Goal: Communication & Community: Answer question/provide support

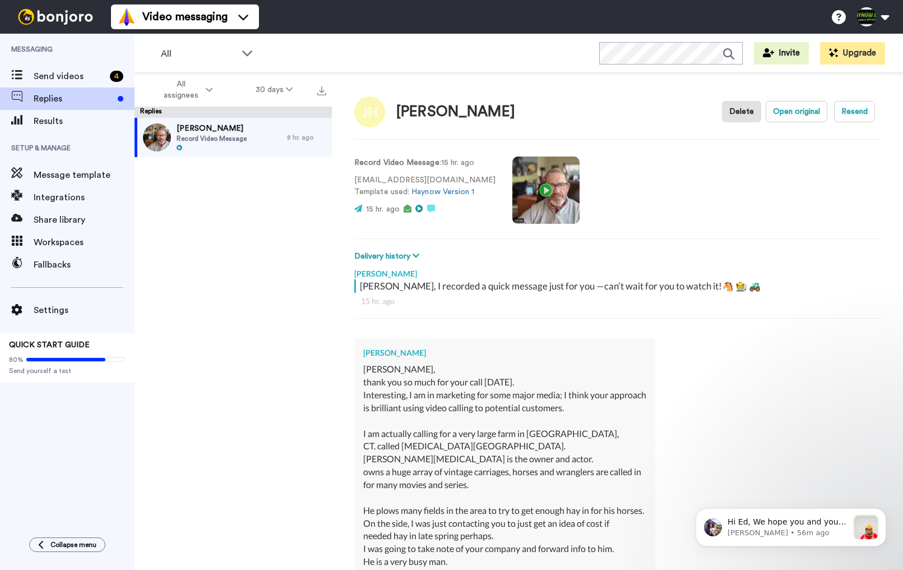
scroll to position [226, 0]
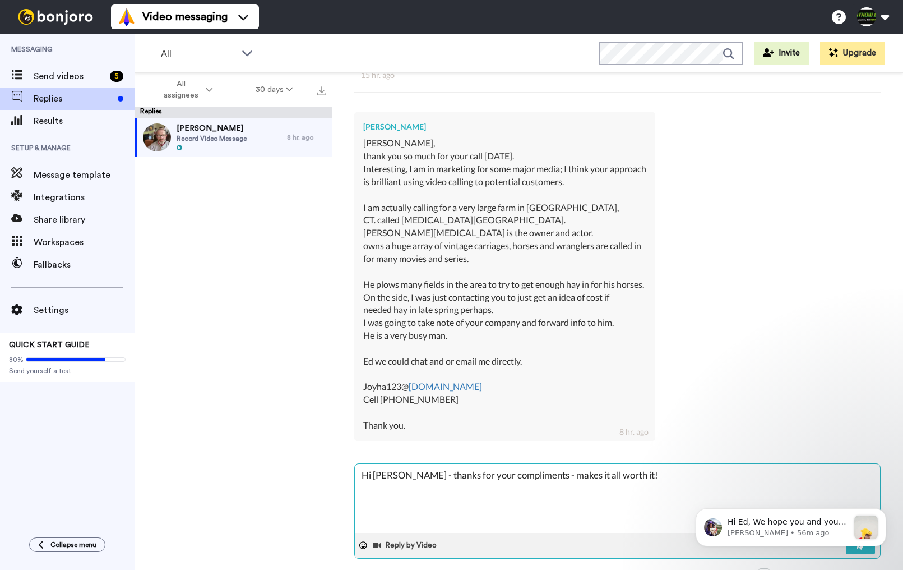
type textarea "x"
click at [640, 464] on textarea "Hi [PERSON_NAME] - thanks for your compliments - makes it all worth it!" at bounding box center [617, 498] width 525 height 69
type textarea "Hi [PERSON_NAME] - thanks for your compliments - makes it all worth it! S"
type textarea "x"
type textarea "Hi [PERSON_NAME] - thanks for your compliments - makes it all worth it! Su"
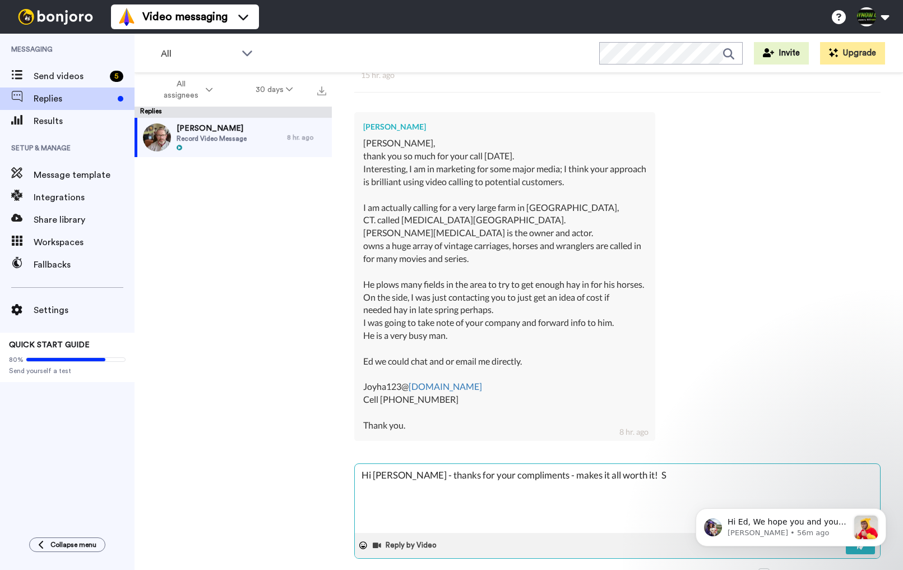
type textarea "x"
type textarea "Hi [PERSON_NAME] - thanks for your compliments - makes it all worth it! Sur"
type textarea "x"
type textarea "Hi [PERSON_NAME] - thanks for your compliments - makes it all worth it! Sure"
type textarea "x"
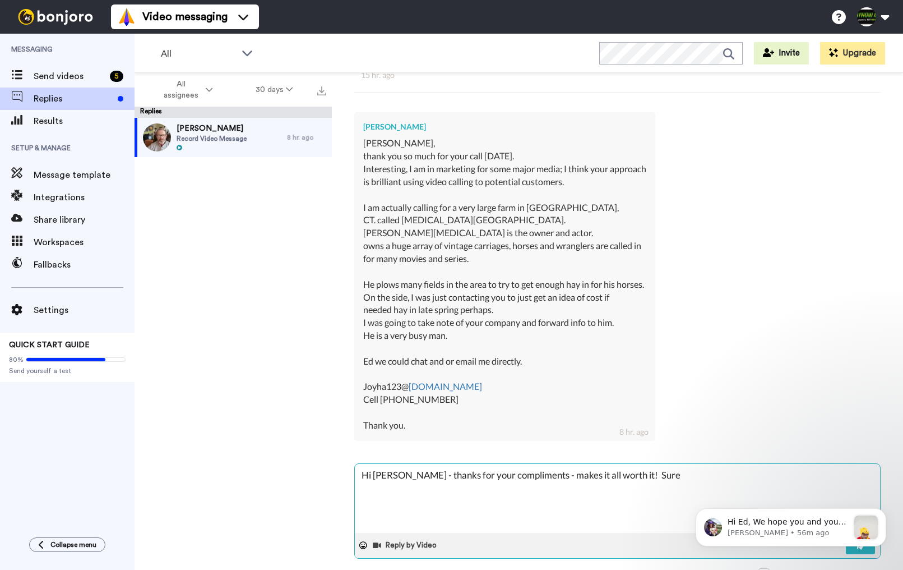
type textarea "Hi [PERSON_NAME] - thanks for your compliments - makes it all worth it! Sure"
type textarea "x"
type textarea "Hi [PERSON_NAME] - thanks for your compliments - makes it all worth it! Sure s"
type textarea "x"
type textarea "Hi [PERSON_NAME] - thanks for your compliments - makes it all worth it! Sure so"
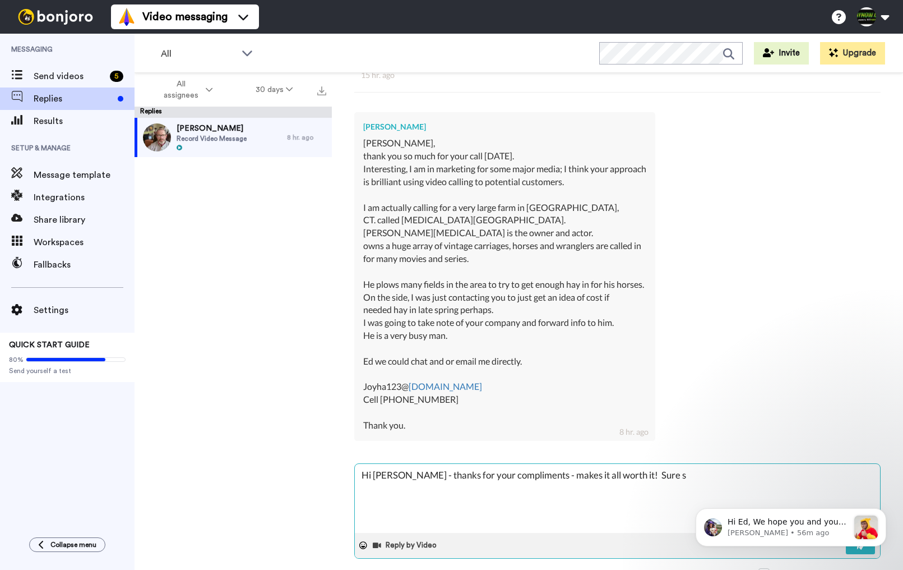
type textarea "x"
type textarea "Hi [PERSON_NAME] - thanks for your compliments - makes it all worth it! Sure sou"
type textarea "x"
type textarea "Hi [PERSON_NAME] - thanks for your compliments - makes it all worth it! Sure so…"
type textarea "x"
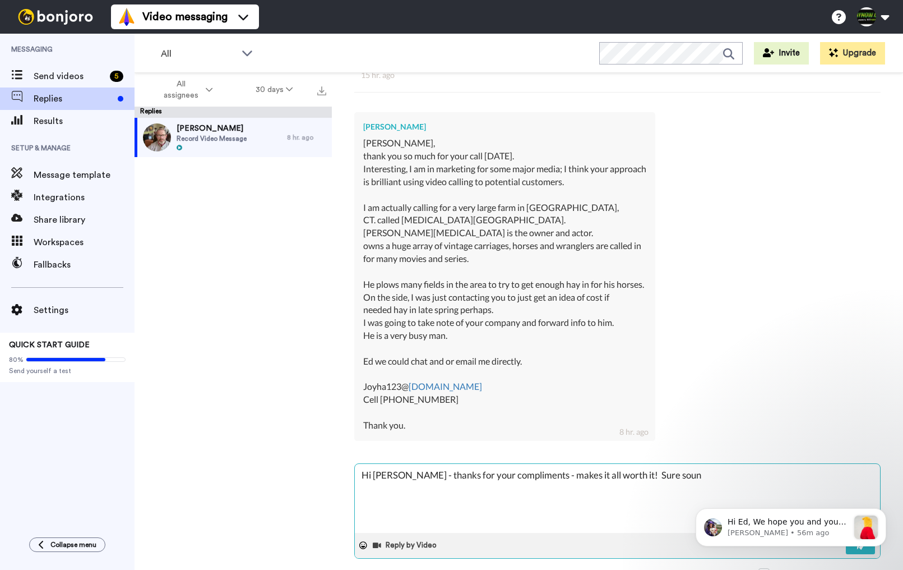
type textarea "Hi [PERSON_NAME] - thanks for your compliments - makes it all worth it! Sure so…"
type textarea "x"
type textarea "Hi [PERSON_NAME] - thanks for your compliments - makes it all worth it! Sure so…"
type textarea "x"
type textarea "Hi [PERSON_NAME] - thanks for your compliments - makes it all worth it! Sure so…"
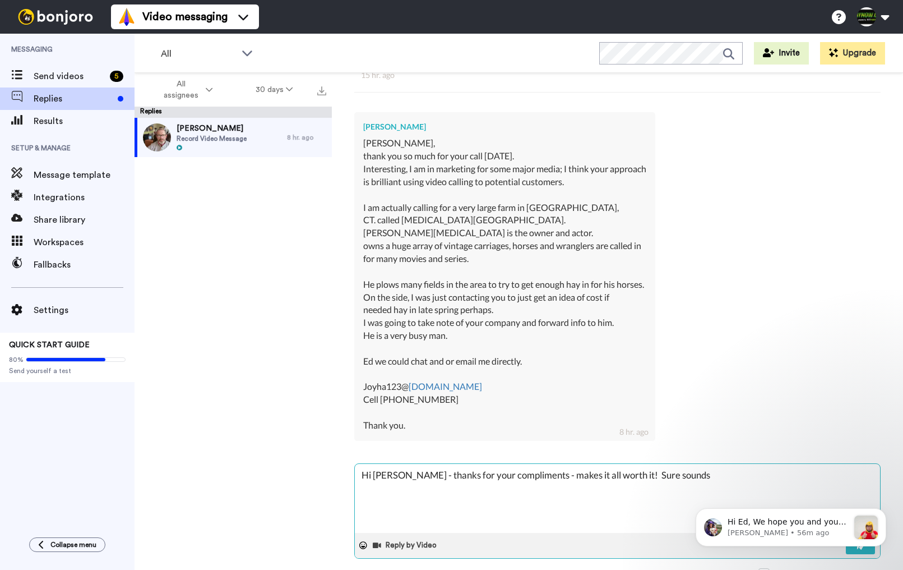
type textarea "x"
type textarea "Hi [PERSON_NAME] - thanks for your compliments - makes it all worth it! Sure so…"
type textarea "x"
type textarea "Hi [PERSON_NAME] - thanks for your compliments - makes it all worth it! Sure so…"
type textarea "x"
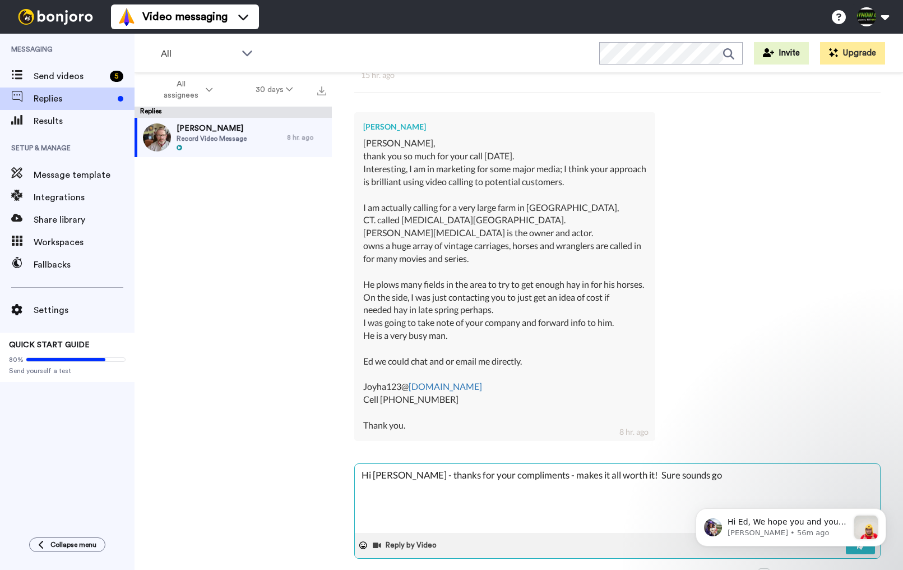
type textarea "Hi [PERSON_NAME] - thanks for your compliments - makes it all worth it! Sure so…"
type textarea "x"
type textarea "Hi [PERSON_NAME] - thanks for your compliments - makes it all worth it! Sure so…"
type textarea "x"
type textarea "Hi [PERSON_NAME] - thanks for your compliments - makes it all worth it! Sure so…"
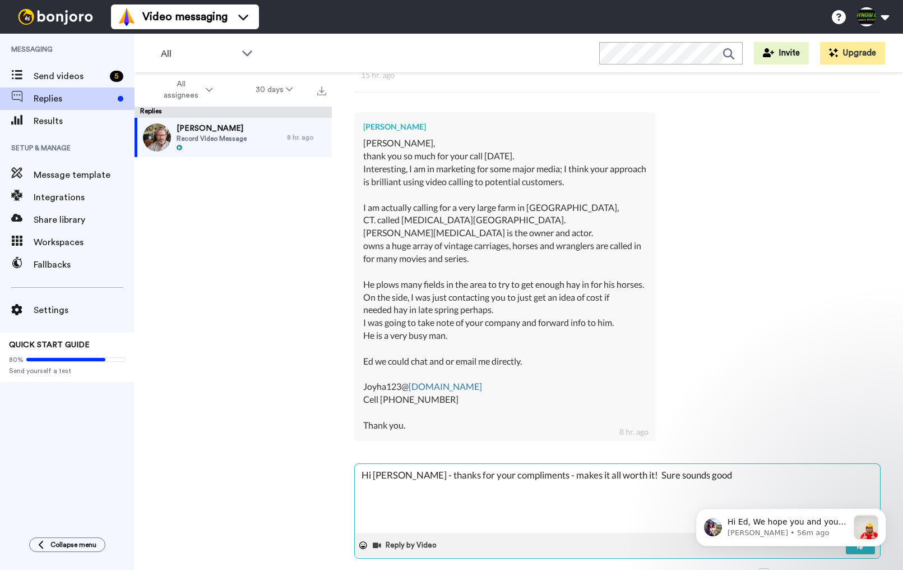
type textarea "x"
type textarea "Hi [PERSON_NAME] - thanks for your compliments - makes it all worth it! Sure so…"
type textarea "x"
type textarea "Hi [PERSON_NAME] - thanks for your compliments - makes it all worth it! Sure so…"
drag, startPoint x: 404, startPoint y: 219, endPoint x: 452, endPoint y: 218, distance: 47.7
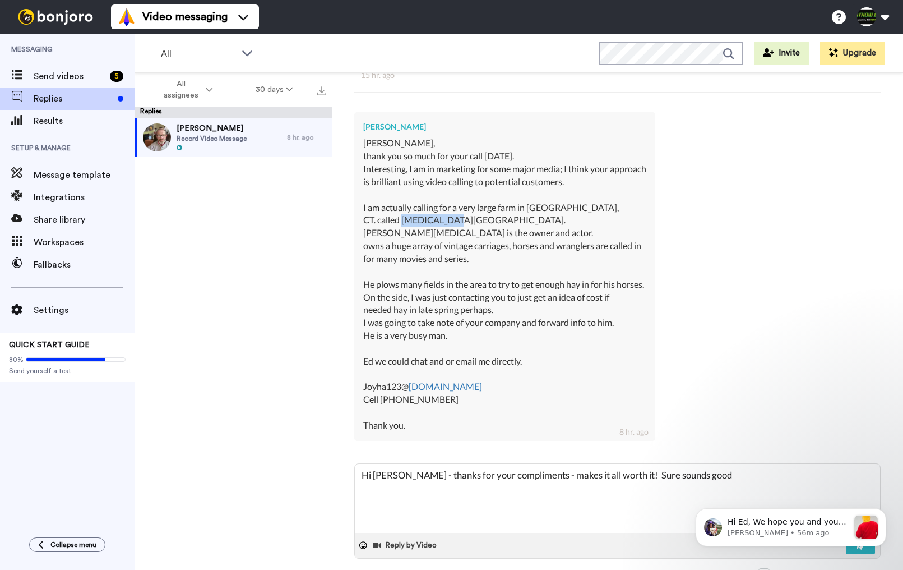
click at [452, 218] on div "[PERSON_NAME], thank you so much for your call [DATE]. Interesting, I am in mar…" at bounding box center [504, 284] width 283 height 294
type textarea "x"
click at [727, 469] on textarea "Hi [PERSON_NAME] - thanks for your compliments - makes it all worth it! Sure so…" at bounding box center [617, 498] width 525 height 69
type textarea "Hi [PERSON_NAME] - thanks for your compliments - makes it all worth it! Sure so…"
type textarea "x"
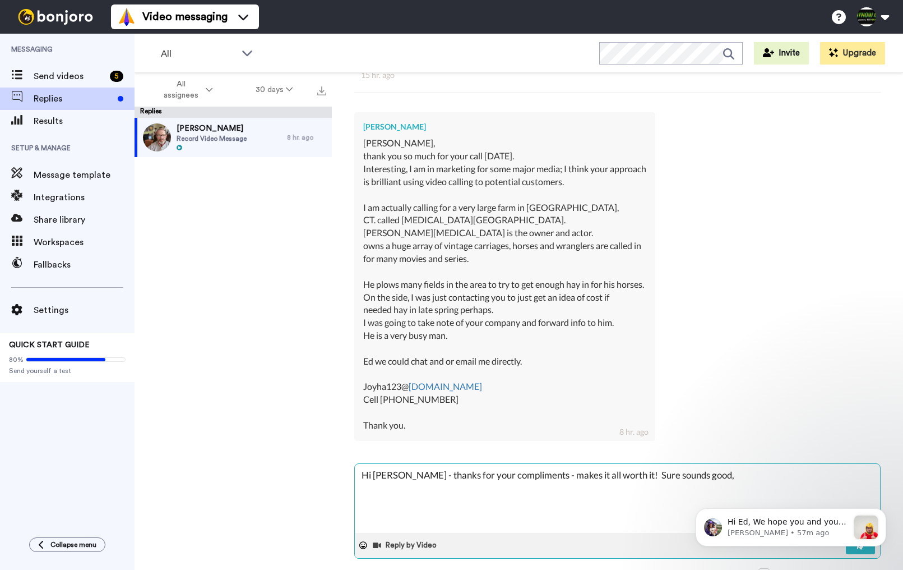
type textarea "Hi [PERSON_NAME] - thanks for your compliments - makes it all worth it! Sure so…"
type textarea "x"
type textarea "Hi [PERSON_NAME] - thanks for your compliments - makes it all worth it! Sure so…"
type textarea "x"
type textarea "Hi [PERSON_NAME] - thanks for your compliments - makes it all worth it! Sure so…"
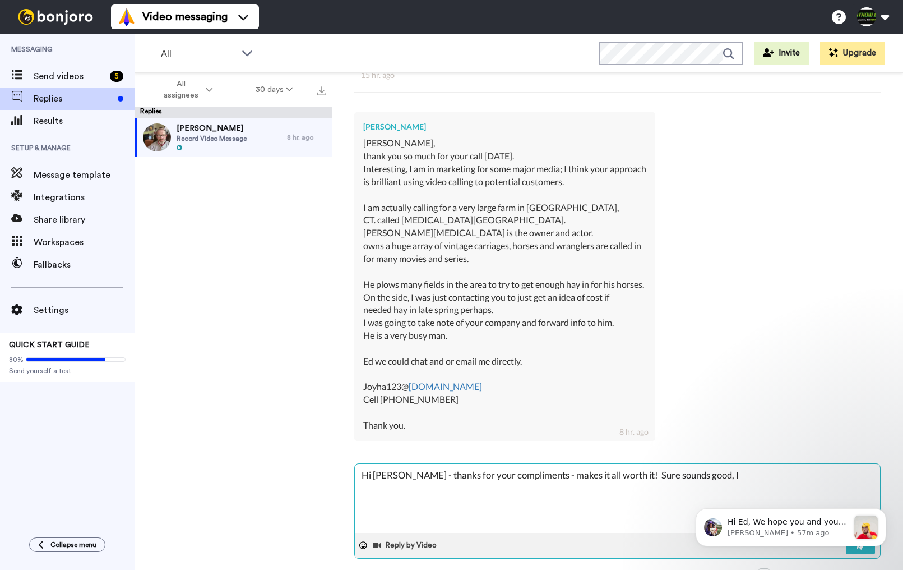
type textarea "x"
type textarea "Hi [PERSON_NAME] - thanks for your compliments - makes it all worth it! Sure so…"
type textarea "x"
type textarea "Hi [PERSON_NAME] - thanks for your compliments - makes it all worth it! Sure so…"
type textarea "x"
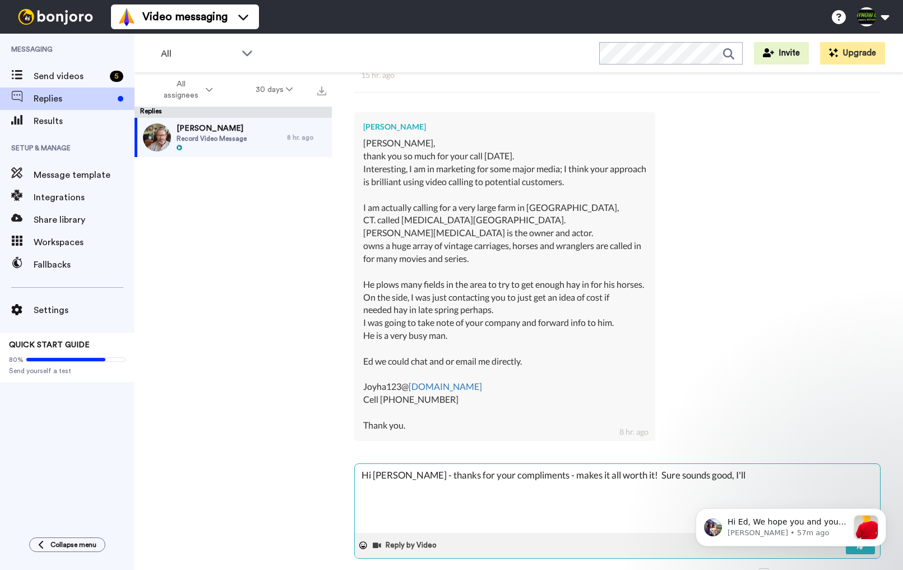
type textarea "Hi [PERSON_NAME] - thanks for your compliments - makes it all worth it! Sure so…"
type textarea "x"
type textarea "Hi [PERSON_NAME] - thanks for your compliments - makes it all worth it! Sure so…"
type textarea "x"
type textarea "Hi [PERSON_NAME] - thanks for your compliments - makes it all worth it! Sure so…"
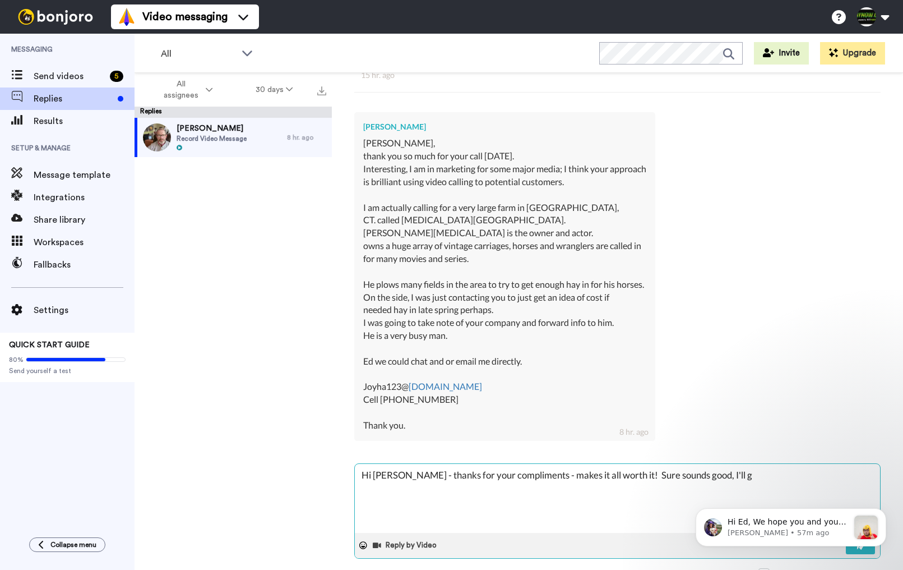
type textarea "x"
type textarea "Hi [PERSON_NAME] - thanks for your compliments - makes it all worth it! Sure so…"
type textarea "x"
type textarea "Hi [PERSON_NAME] - thanks for your compliments - makes it all worth it! Sure so…"
type textarea "x"
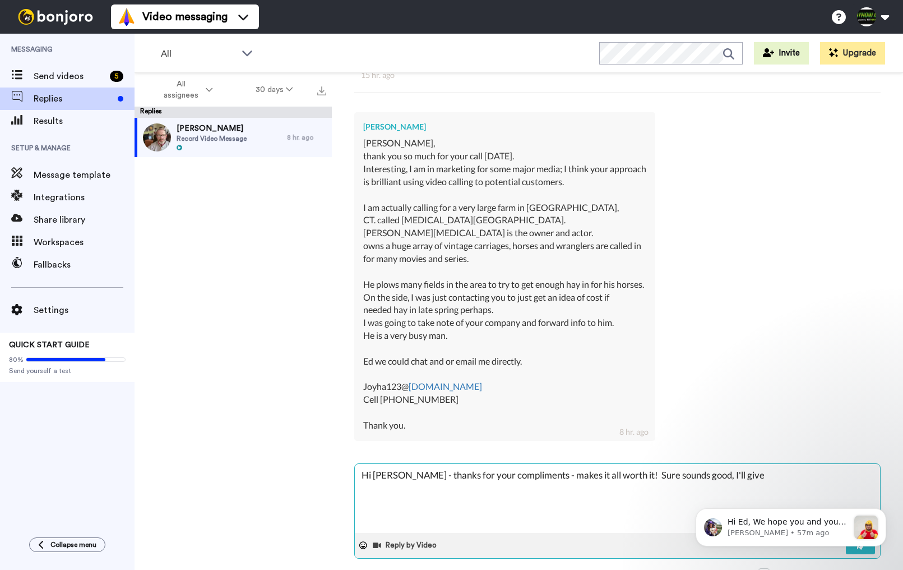
type textarea "Hi [PERSON_NAME] - thanks for your compliments - makes it all worth it! Sure so…"
type textarea "x"
type textarea "Hi [PERSON_NAME] - thanks for your compliments - makes it all worth it! Sure so…"
type textarea "x"
type textarea "Hi [PERSON_NAME] - thanks for your compliments - makes it all worth it! Sure so…"
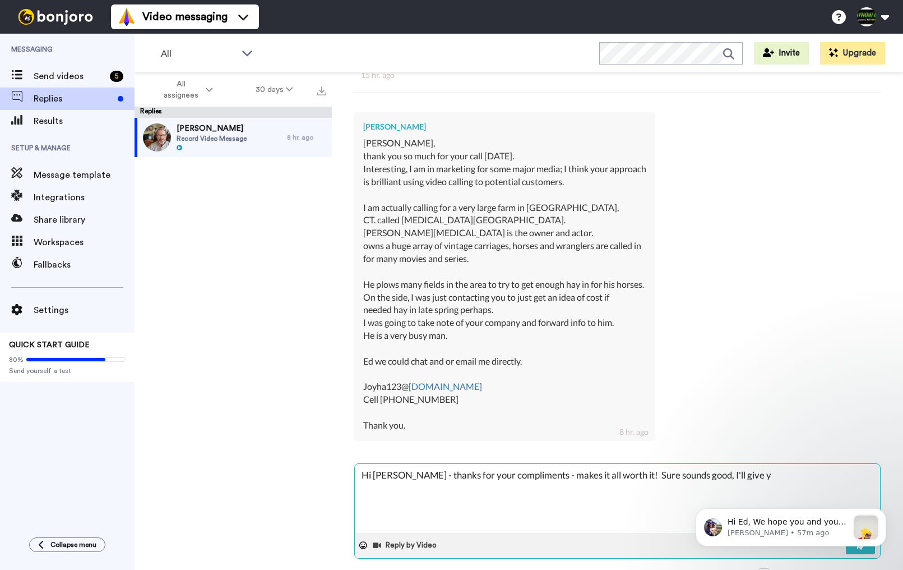
type textarea "x"
type textarea "Hi [PERSON_NAME] - thanks for your compliments - makes it all worth it! Sure so…"
type textarea "x"
type textarea "Hi [PERSON_NAME] - thanks for your compliments - makes it all worth it! Sure so…"
type textarea "x"
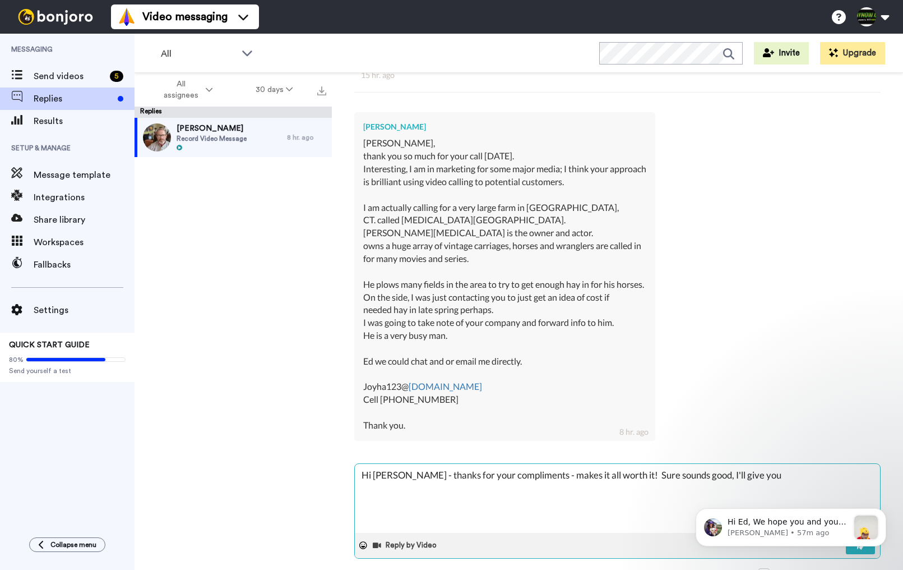
type textarea "Hi [PERSON_NAME] - thanks for your compliments - makes it all worth it! Sure so…"
type textarea "x"
type textarea "Hi [PERSON_NAME] - thanks for your compliments - makes it all worth it! Sure so…"
type textarea "x"
type textarea "Hi [PERSON_NAME] - thanks for your compliments - makes it all worth it! Sure so…"
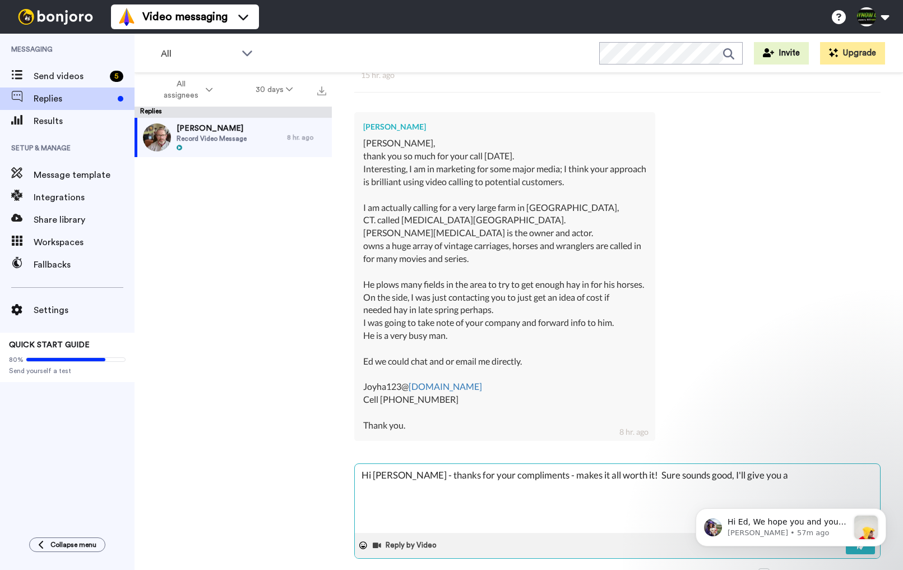
type textarea "x"
type textarea "Hi [PERSON_NAME] - thanks for your compliments - makes it all worth it! Sure so…"
type textarea "x"
type textarea "Hi [PERSON_NAME] - thanks for your compliments - makes it all worth it! Sure so…"
type textarea "x"
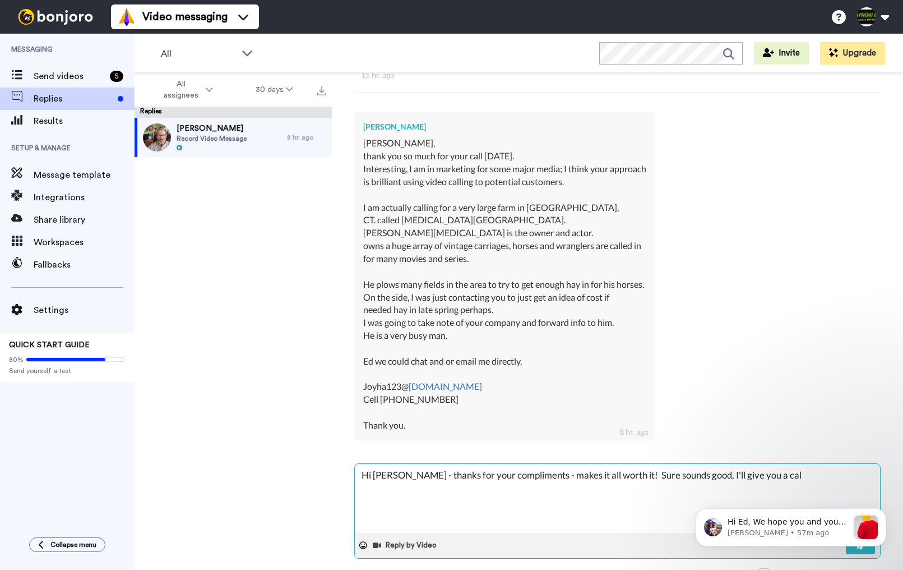
type textarea "Hi [PERSON_NAME] - thanks for your compliments - makes it all worth it! Sure so…"
type textarea "x"
type textarea "Hi [PERSON_NAME] - thanks for your compliments - makes it all worth it! Sure so…"
type textarea "x"
type textarea "Hi [PERSON_NAME] - thanks for your compliments - makes it all worth it! Sure so…"
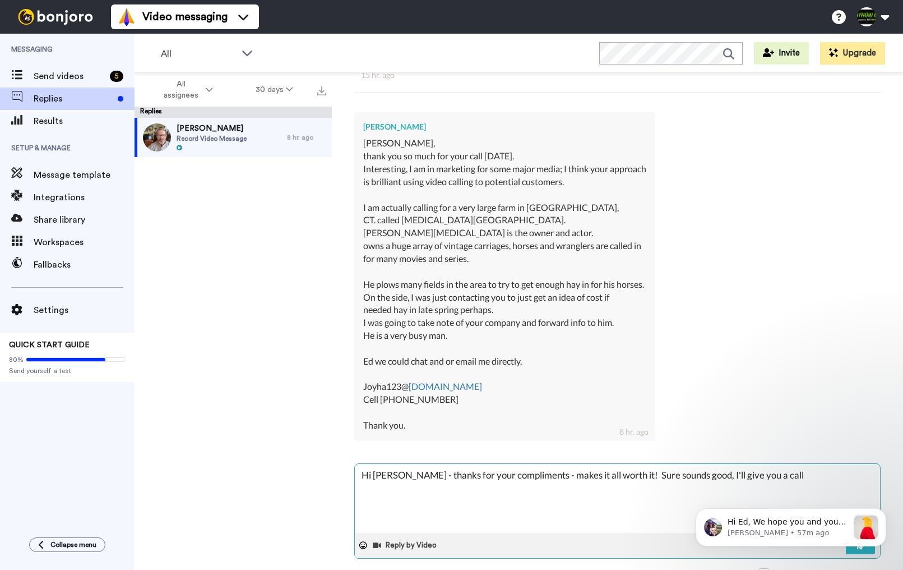
type textarea "x"
type textarea "Hi [PERSON_NAME] - thanks for your compliments - makes it all worth it! Sure so…"
type textarea "x"
type textarea "Hi [PERSON_NAME] - thanks for your compliments - makes it all worth it! Sure so…"
type textarea "x"
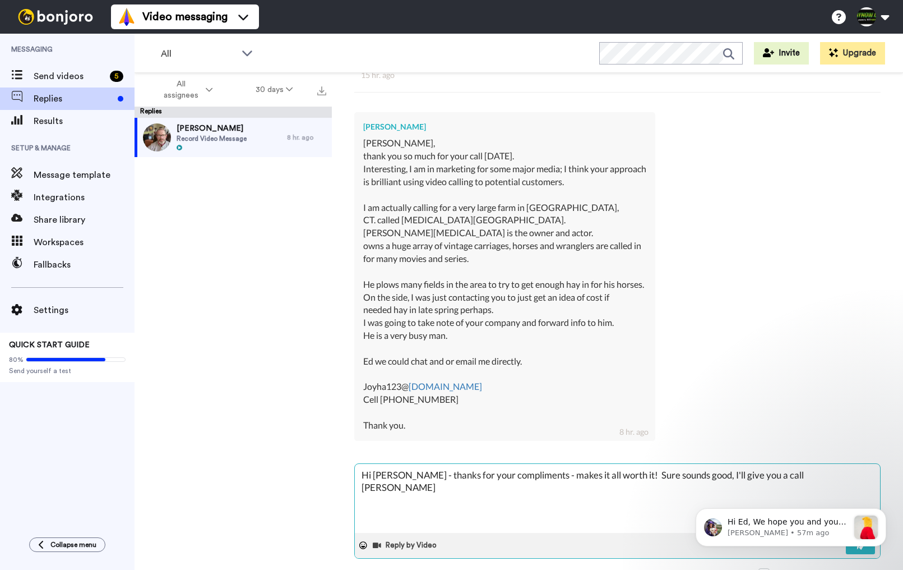
type textarea "Hi [PERSON_NAME] - thanks for your compliments - makes it all worth it! Sure so…"
type textarea "x"
type textarea "Hi [PERSON_NAME] - thanks for your compliments - makes it all worth it! Sure so…"
type textarea "x"
type textarea "Hi [PERSON_NAME] - thanks for your compliments - makes it all worth it! Sure so…"
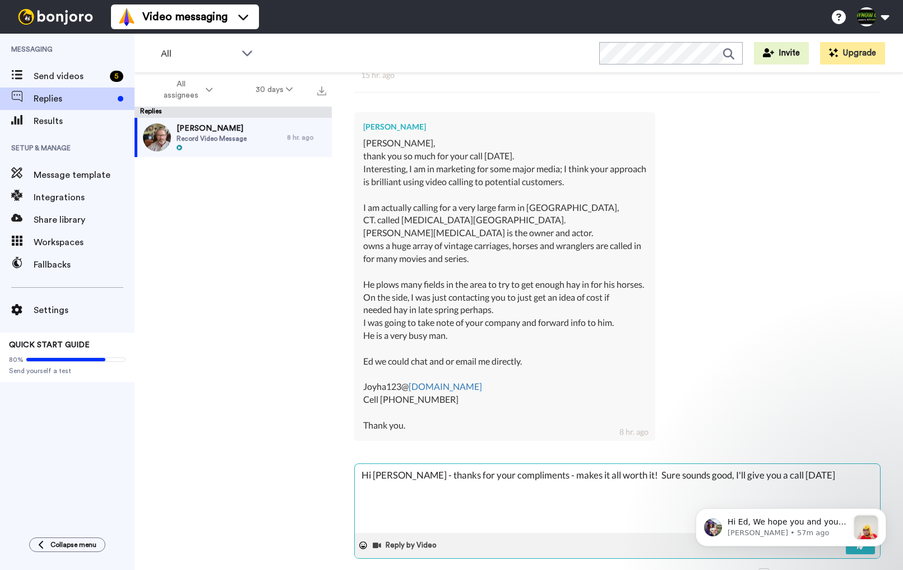
type textarea "x"
type textarea "Hi [PERSON_NAME] - thanks for your compliments - makes it all worth it! Sure so…"
type textarea "x"
type textarea "Hi [PERSON_NAME] - thanks for your compliments - makes it all worth it! Sure so…"
click at [885, 512] on icon "Dismiss notification" at bounding box center [883, 512] width 6 height 6
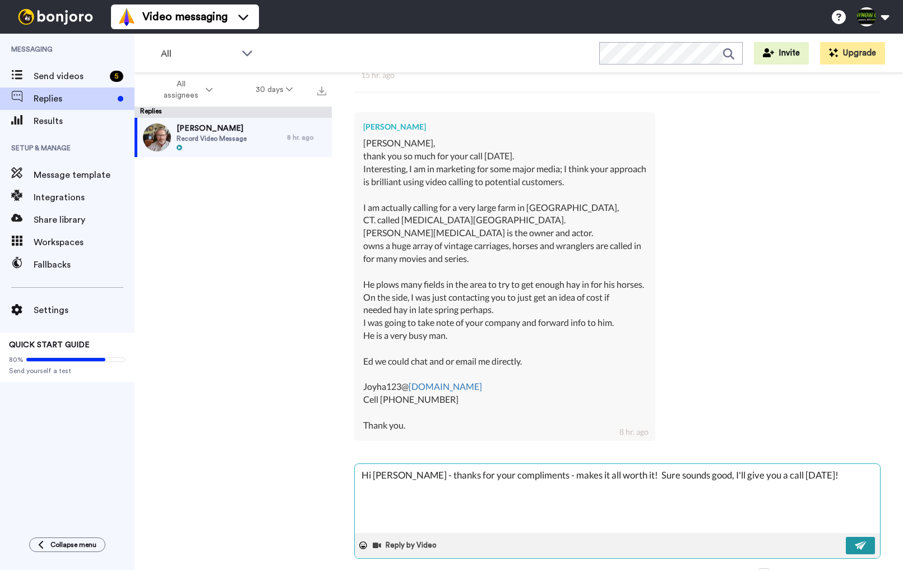
click at [861, 541] on img at bounding box center [861, 545] width 12 height 9
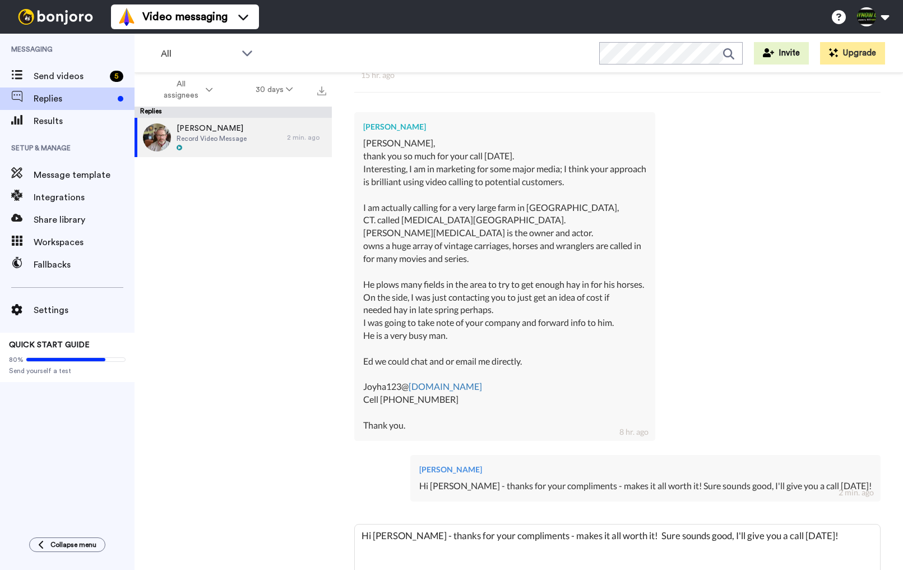
type textarea "x"
